Goal: Task Accomplishment & Management: Use online tool/utility

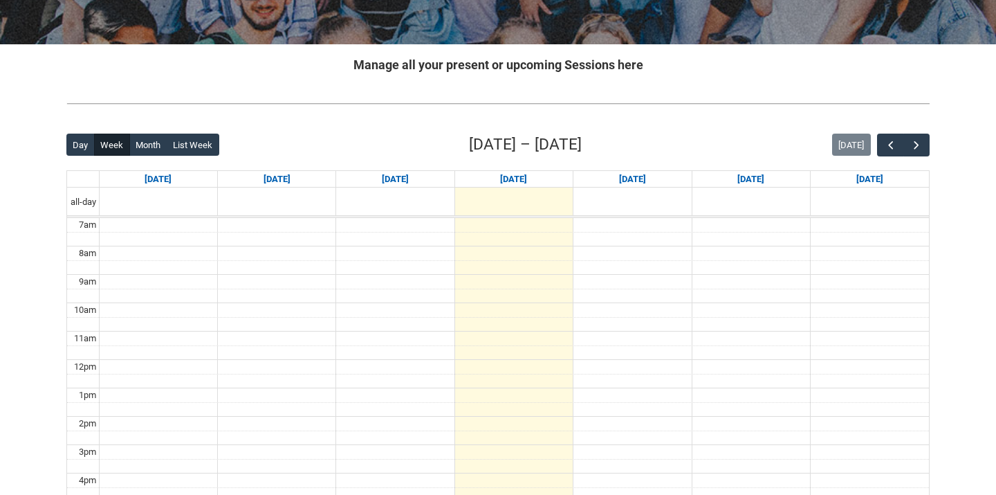
scroll to position [347, 0]
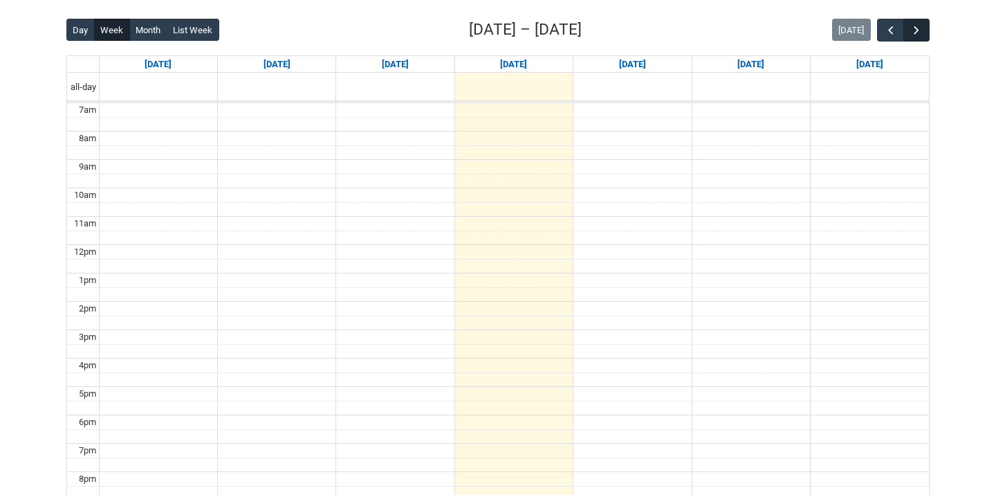
click at [916, 32] on span "button" at bounding box center [917, 31] width 14 height 14
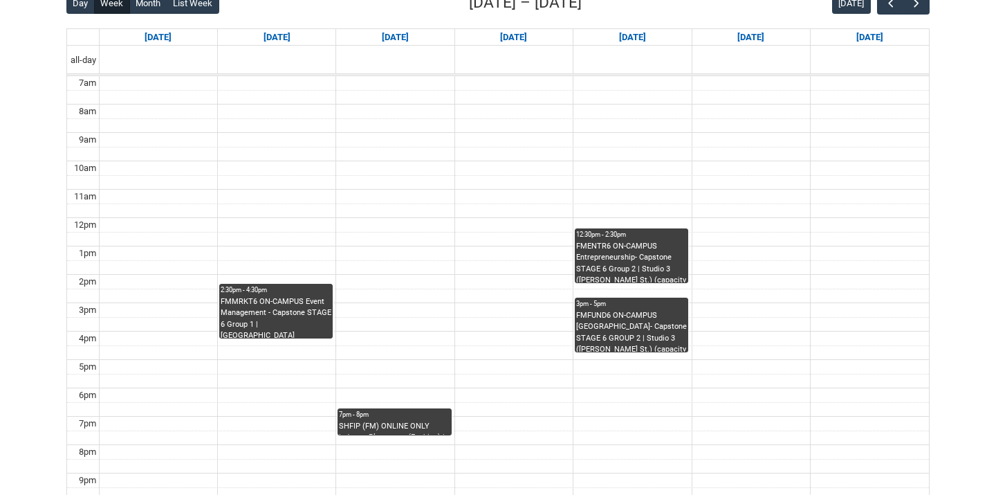
scroll to position [377, 0]
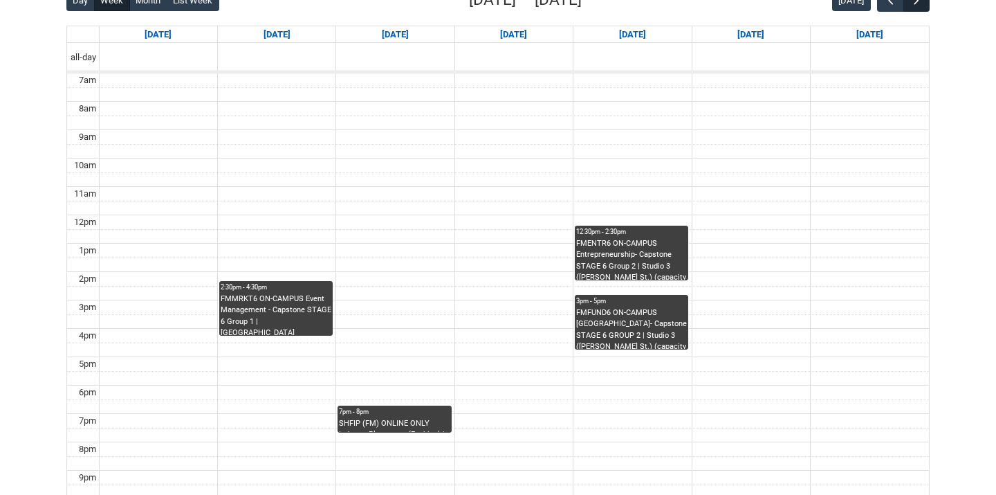
click at [916, 3] on span "button" at bounding box center [917, 1] width 14 height 14
click at [917, 7] on span "button" at bounding box center [917, 1] width 14 height 14
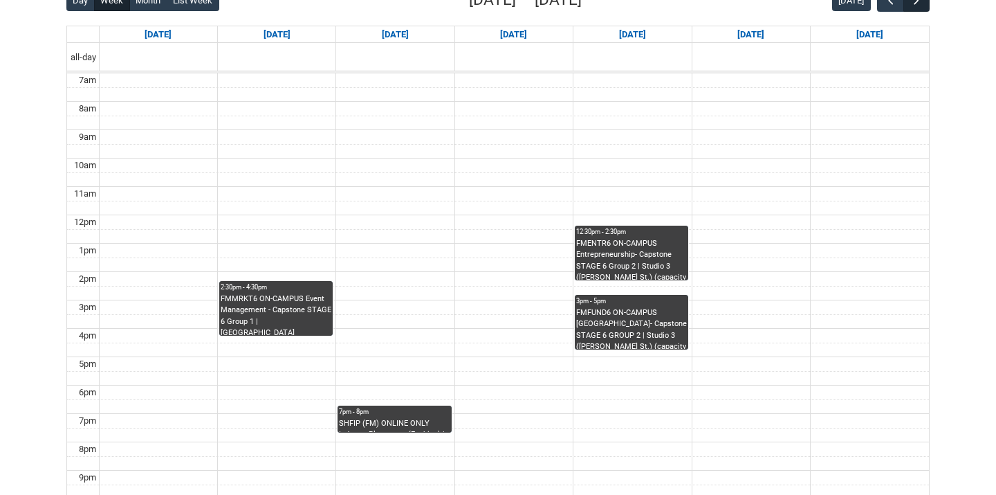
click at [917, 7] on span "button" at bounding box center [917, 1] width 14 height 14
click at [918, 6] on span "button" at bounding box center [917, 1] width 14 height 14
click at [919, 6] on span "button" at bounding box center [917, 1] width 14 height 14
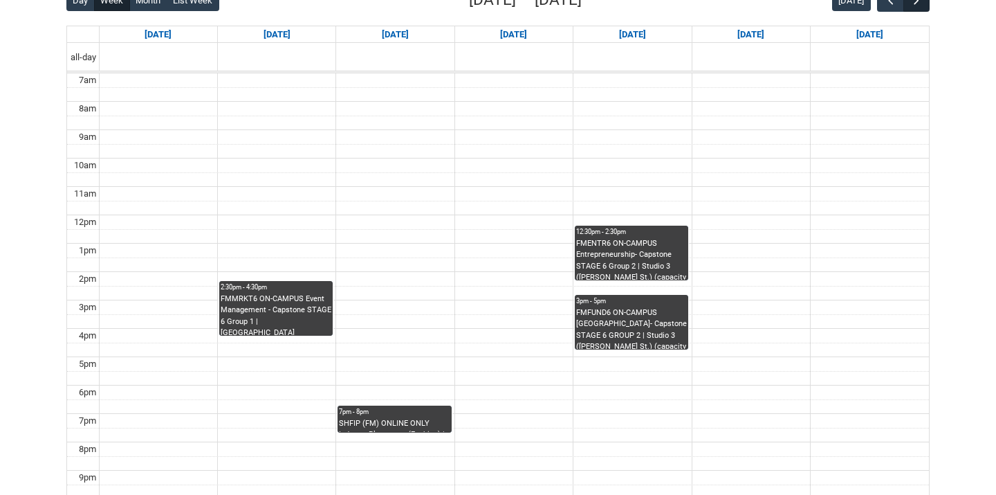
click at [919, 6] on span "button" at bounding box center [917, 1] width 14 height 14
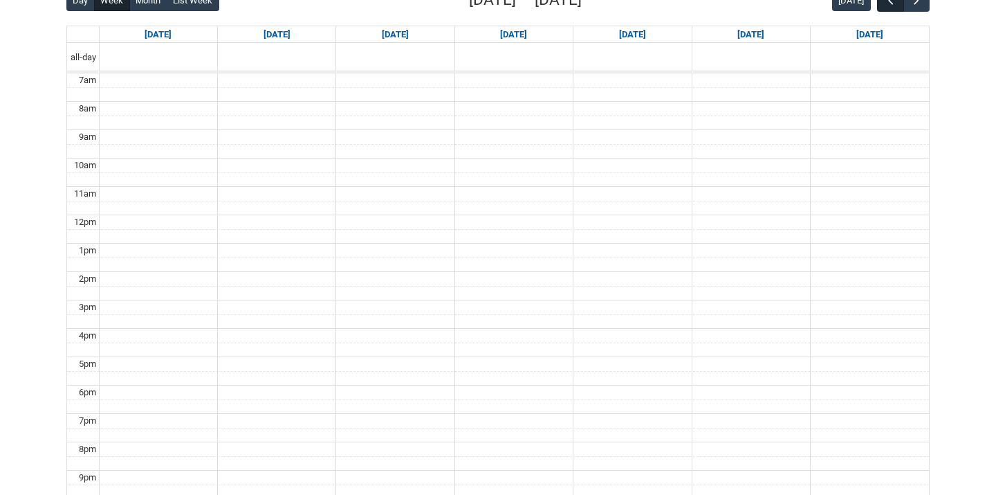
click at [892, 3] on span "button" at bounding box center [891, 1] width 14 height 14
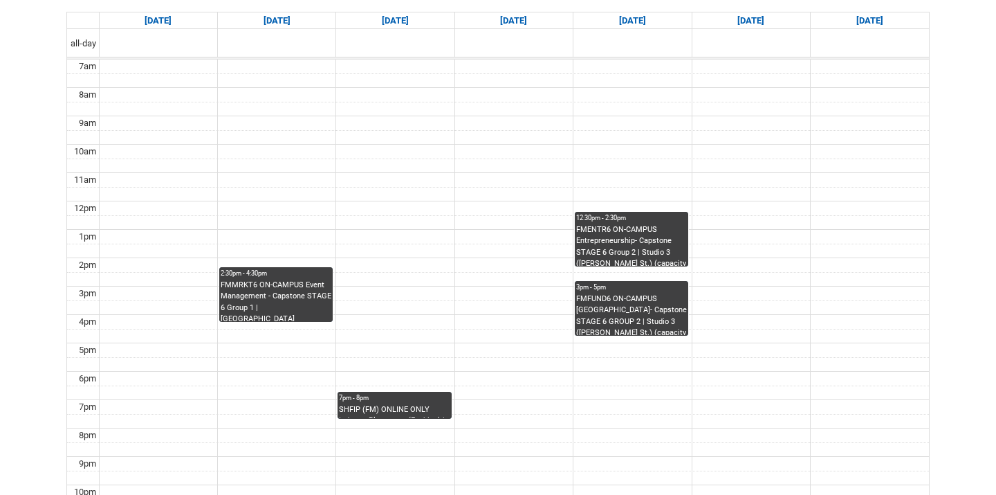
scroll to position [403, 0]
